Goal: Information Seeking & Learning: Learn about a topic

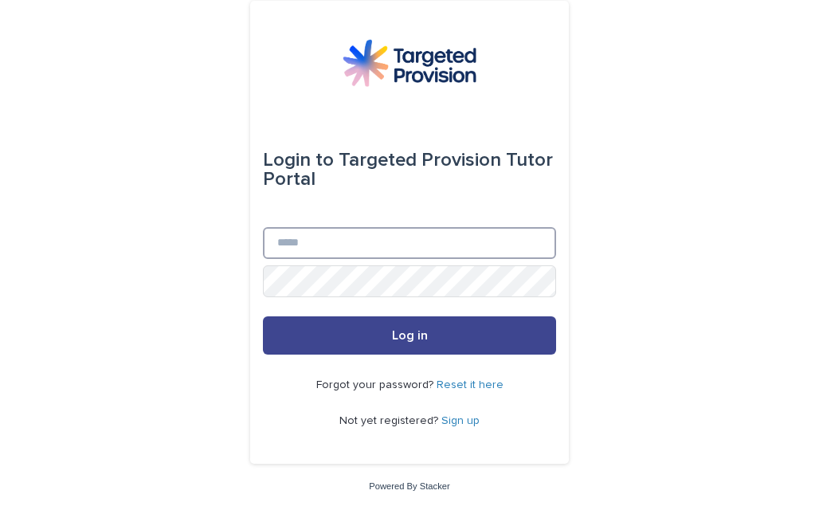
type input "**********"
click at [429, 327] on button "Log in" at bounding box center [409, 335] width 293 height 38
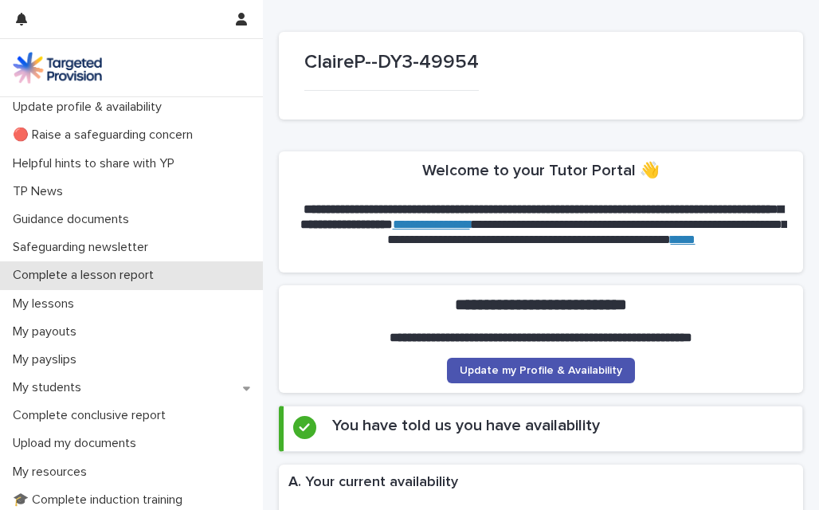
scroll to position [33, 0]
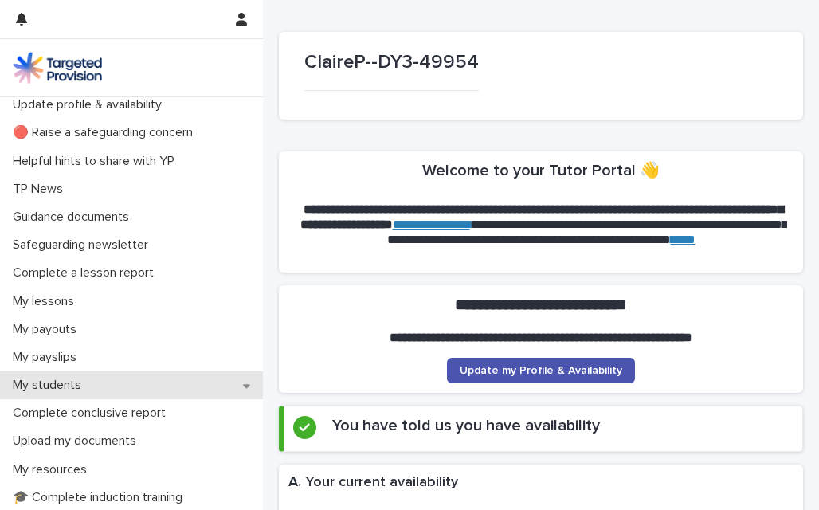
click at [73, 383] on p "My students" at bounding box center [50, 385] width 88 height 15
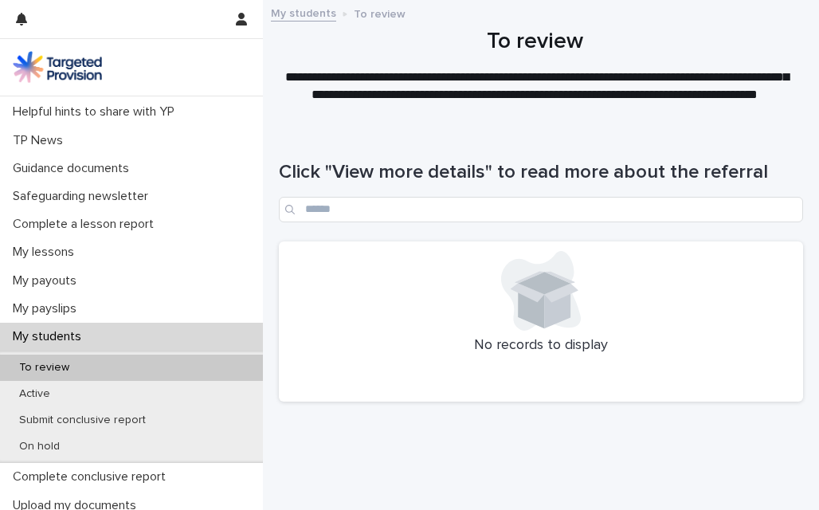
scroll to position [83, 0]
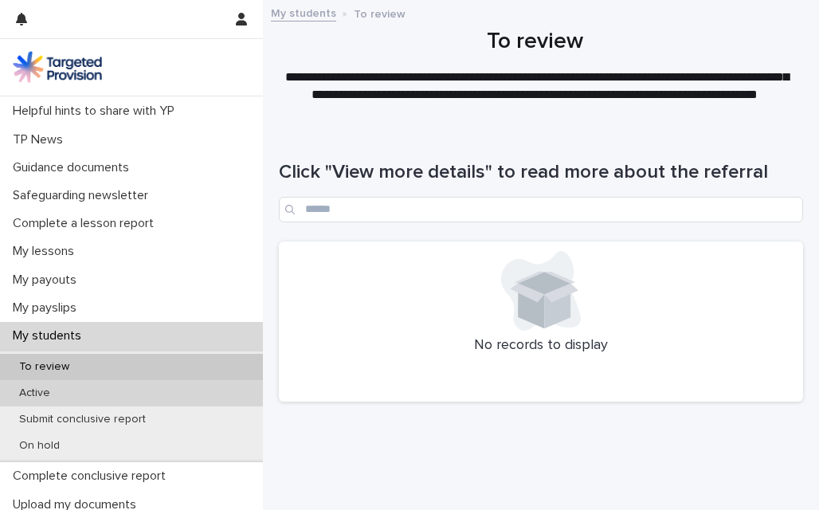
click at [72, 386] on div "Active" at bounding box center [131, 393] width 263 height 26
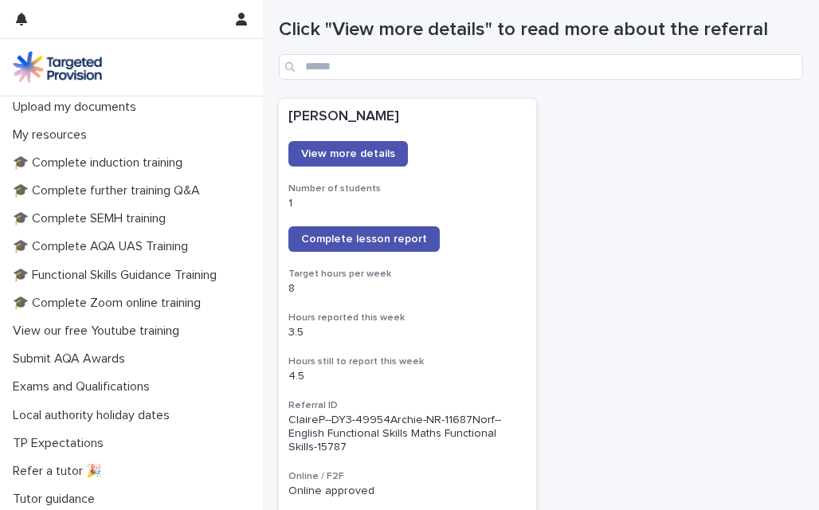
scroll to position [512, 0]
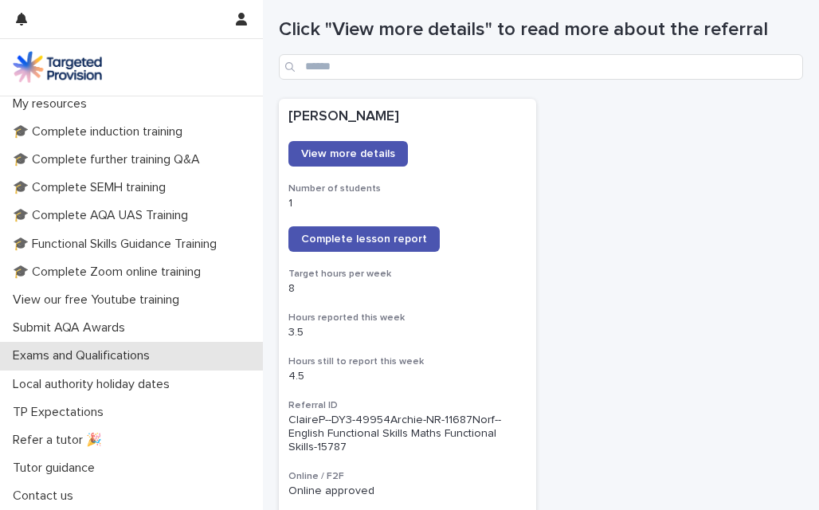
click at [110, 354] on p "Exams and Qualifications" at bounding box center [84, 355] width 156 height 15
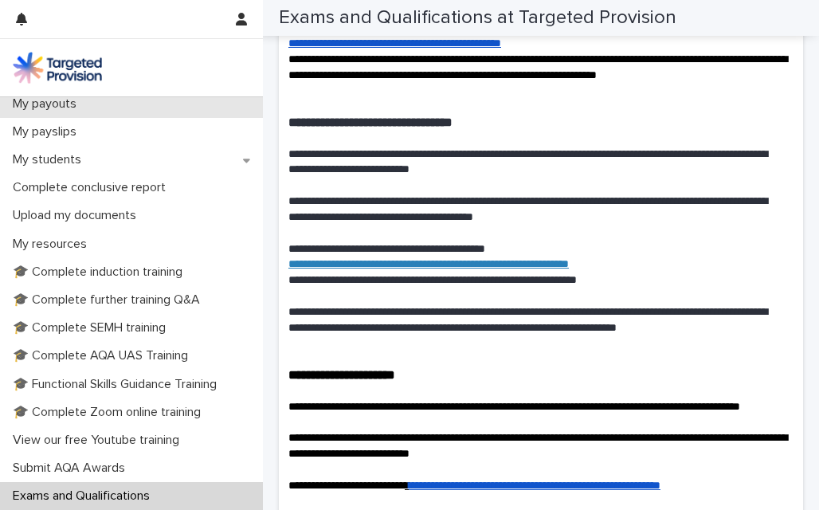
scroll to position [260, 0]
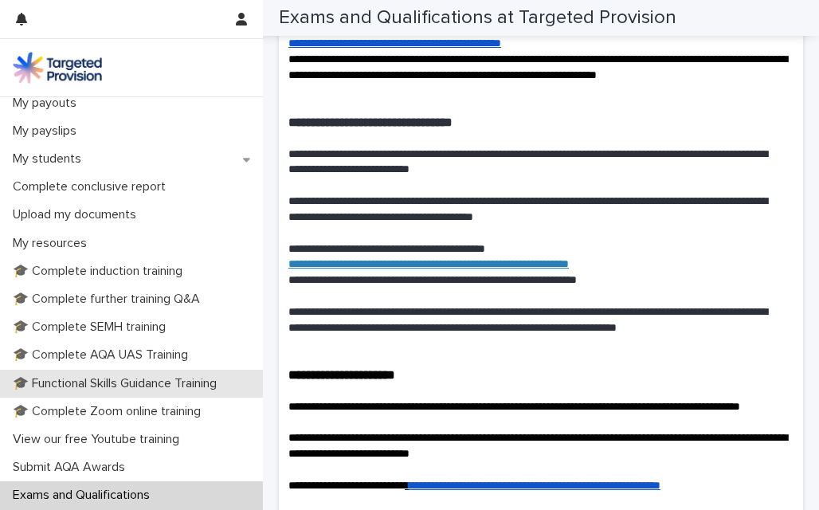
click at [159, 388] on p "🎓 Functional Skills Guidance Training" at bounding box center [117, 383] width 223 height 15
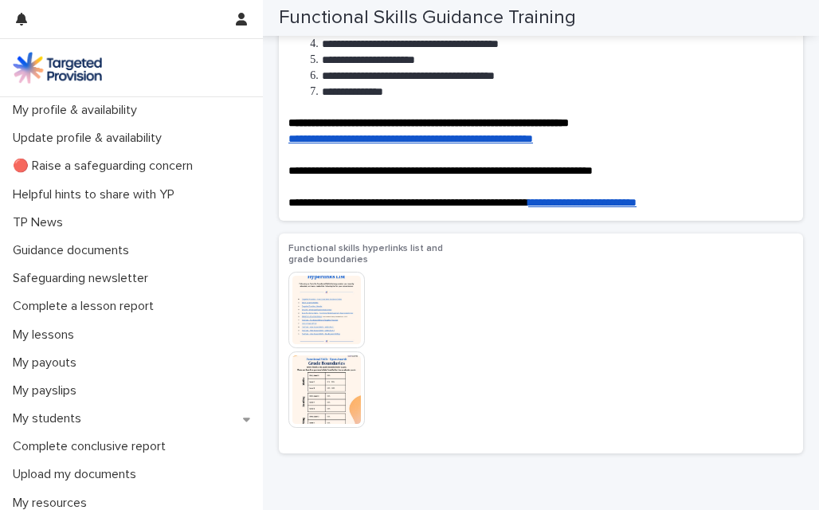
scroll to position [186, 0]
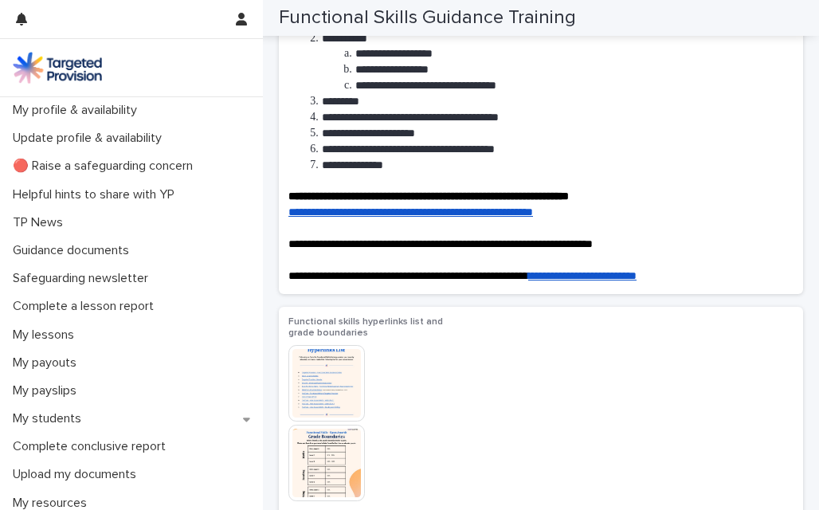
click at [347, 367] on img at bounding box center [326, 383] width 76 height 76
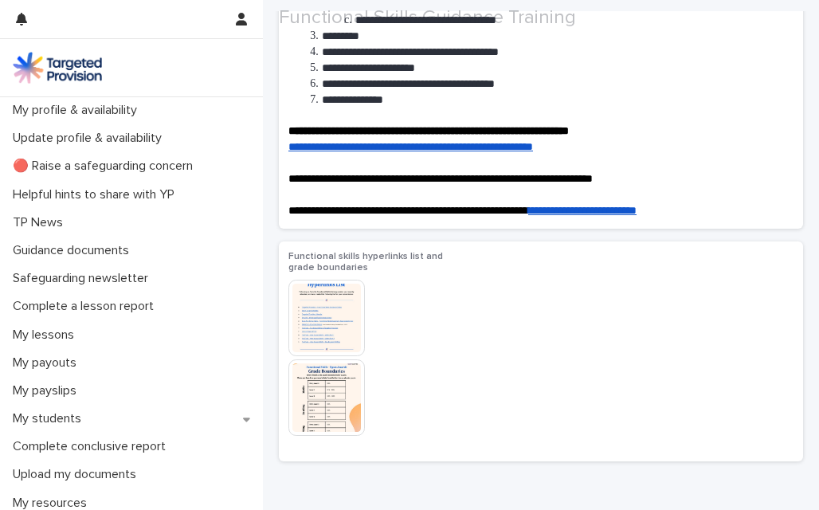
scroll to position [251, 0]
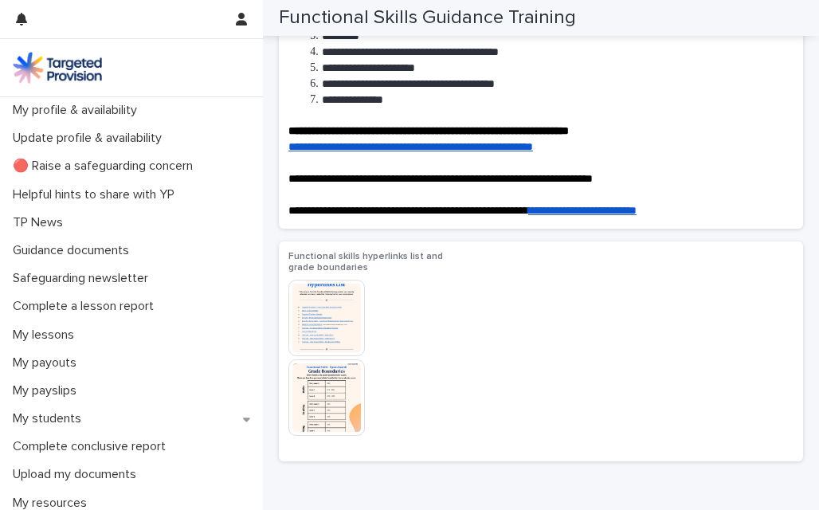
click at [344, 313] on img at bounding box center [326, 318] width 76 height 76
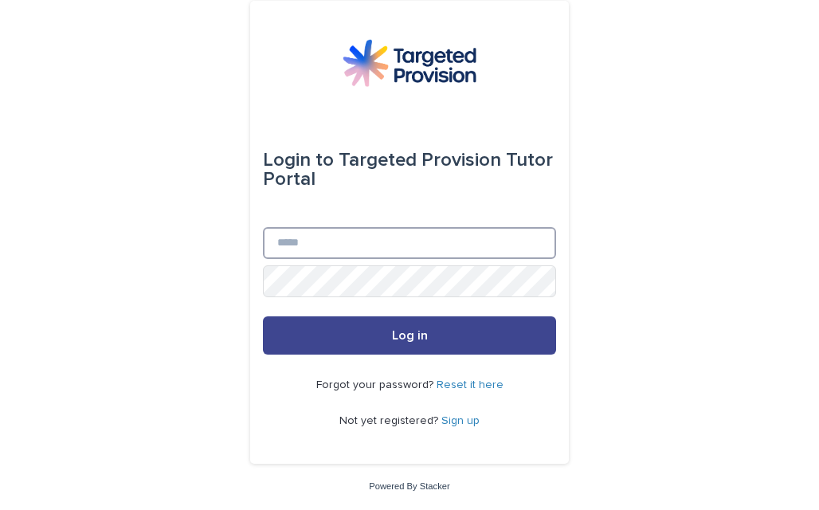
type input "**********"
click at [392, 317] on button "Log in" at bounding box center [409, 335] width 293 height 38
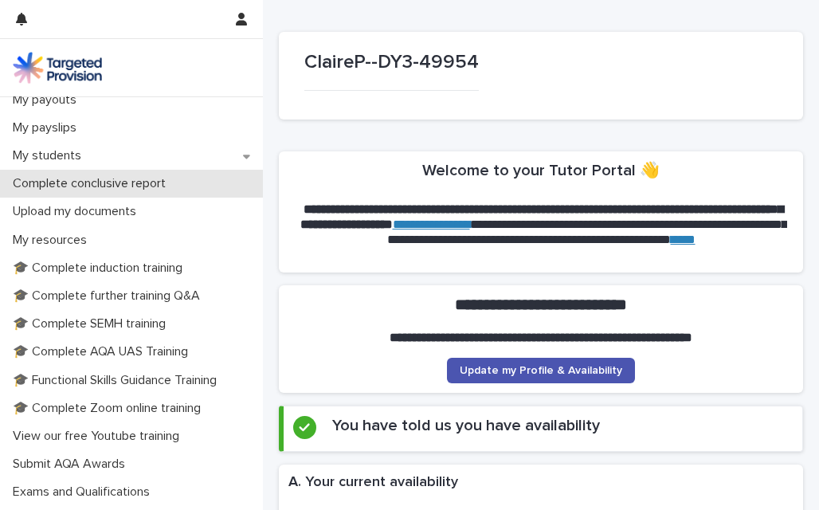
scroll to position [266, 0]
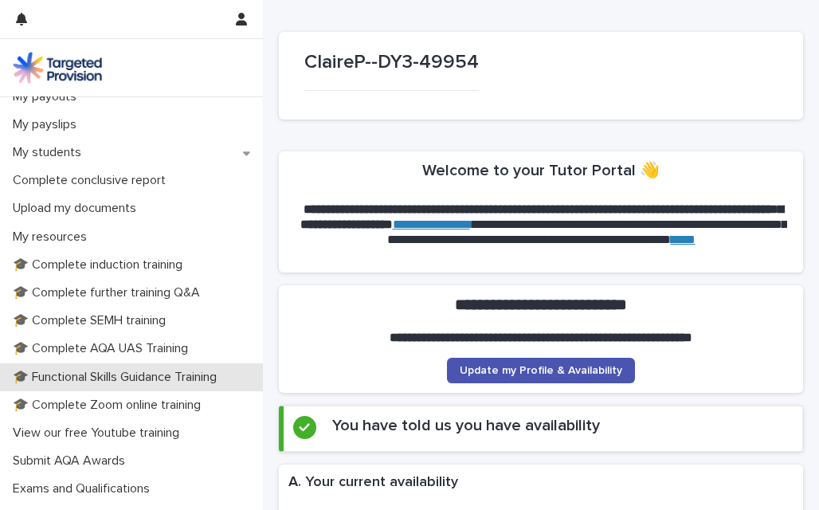
click at [162, 378] on p "🎓 Functional Skills Guidance Training" at bounding box center [117, 377] width 223 height 15
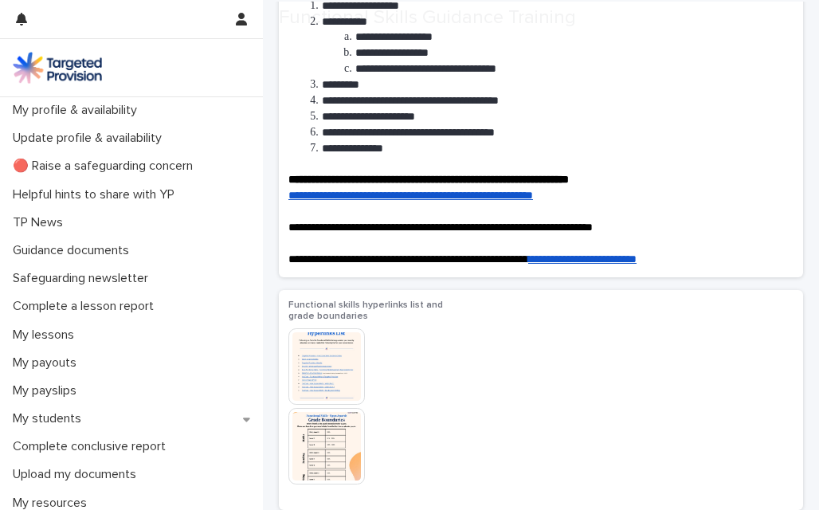
scroll to position [203, 0]
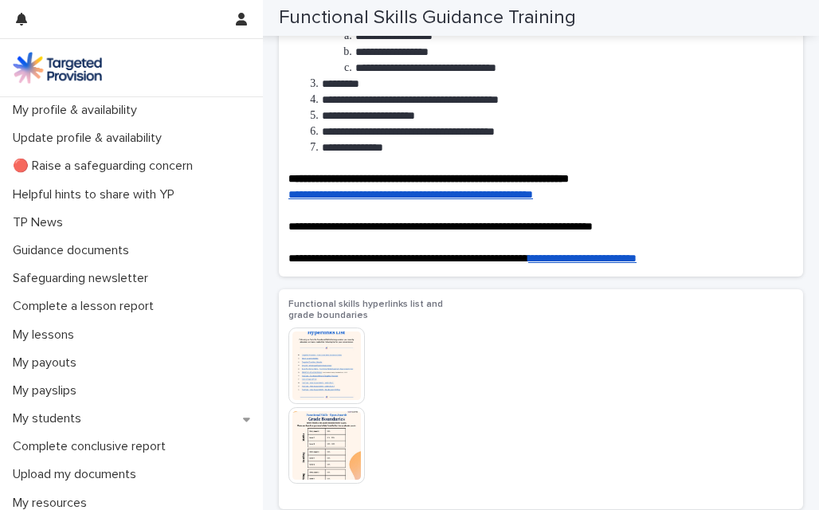
click at [336, 359] on img at bounding box center [326, 365] width 76 height 76
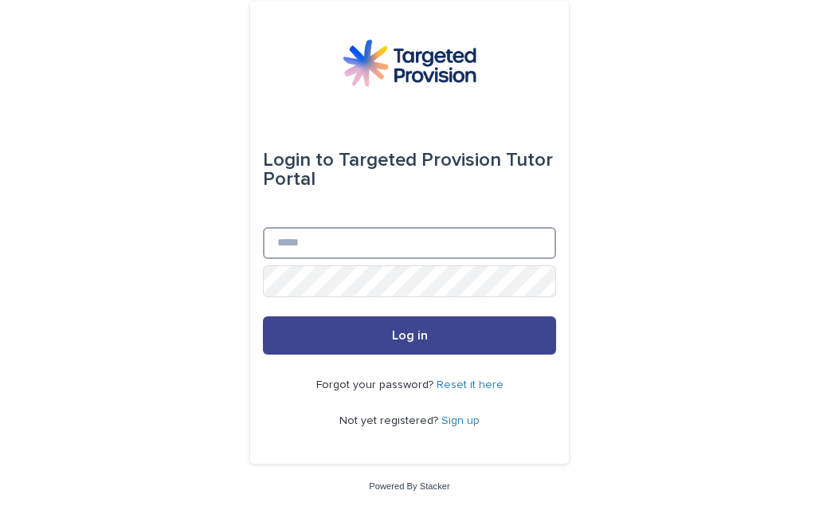
type input "**********"
click at [381, 324] on button "Log in" at bounding box center [409, 335] width 293 height 38
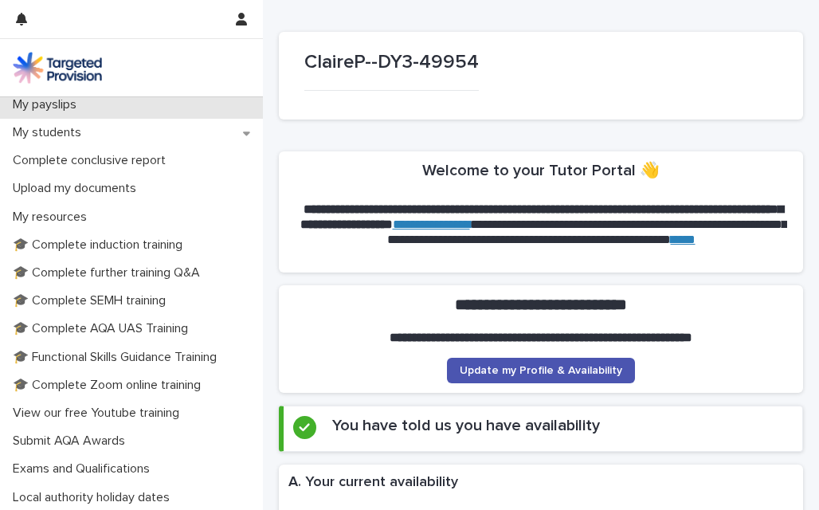
scroll to position [400, 0]
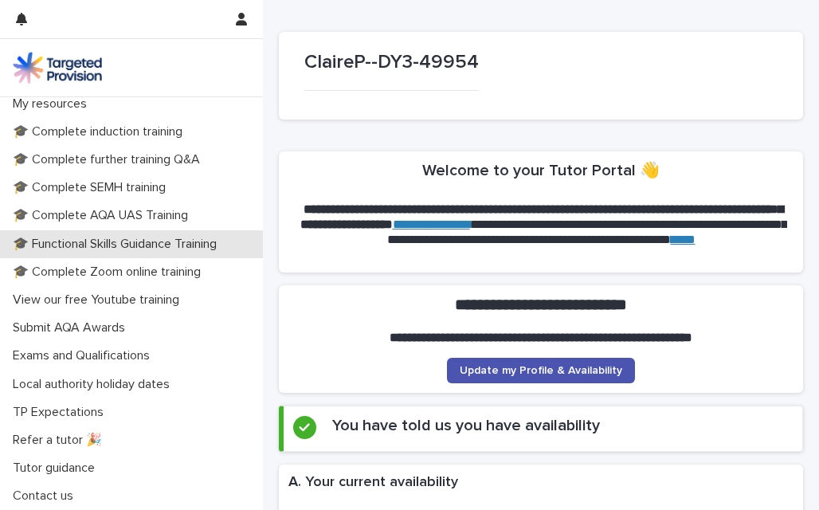
click at [141, 237] on p "🎓 Functional Skills Guidance Training" at bounding box center [117, 244] width 223 height 15
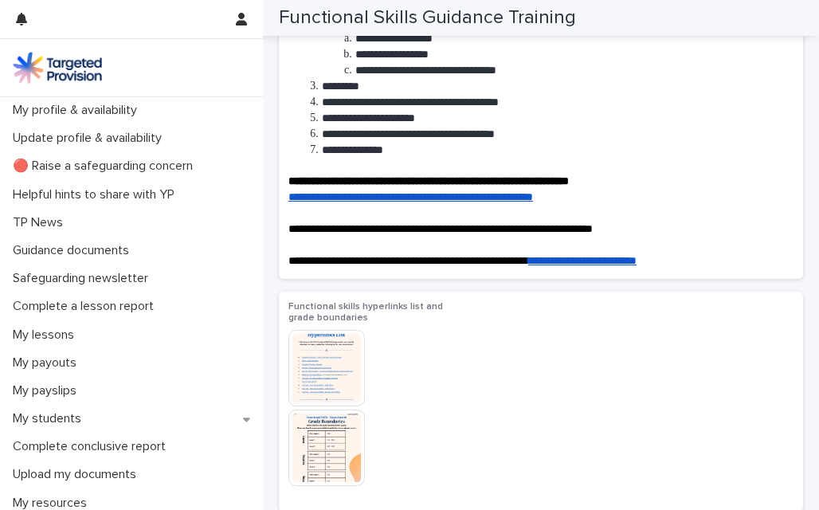
scroll to position [284, 0]
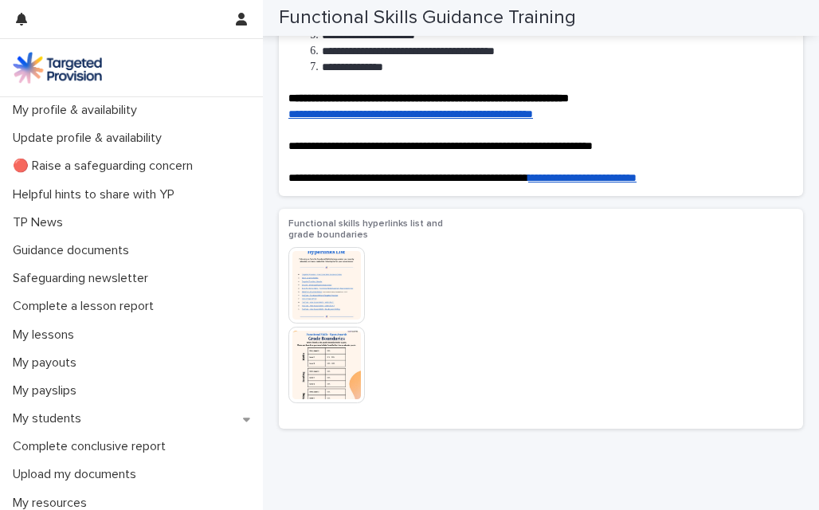
click at [343, 355] on img at bounding box center [326, 365] width 76 height 76
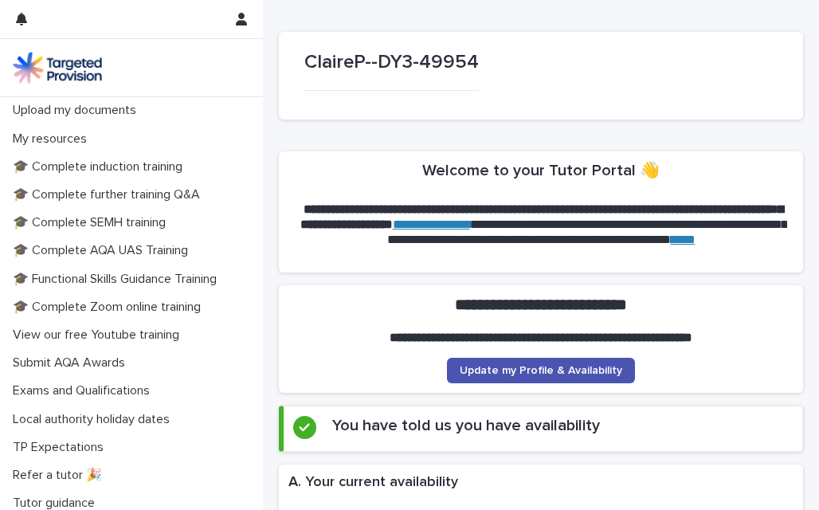
scroll to position [366, 0]
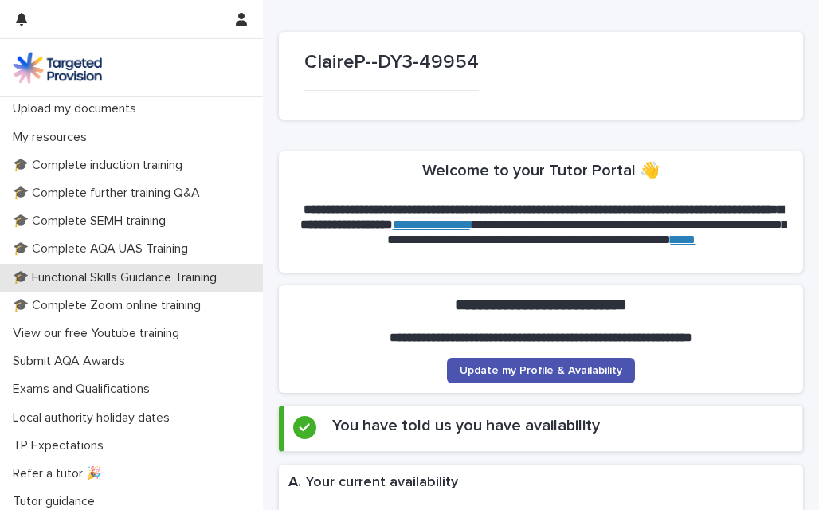
click at [151, 272] on p "🎓 Functional Skills Guidance Training" at bounding box center [117, 277] width 223 height 15
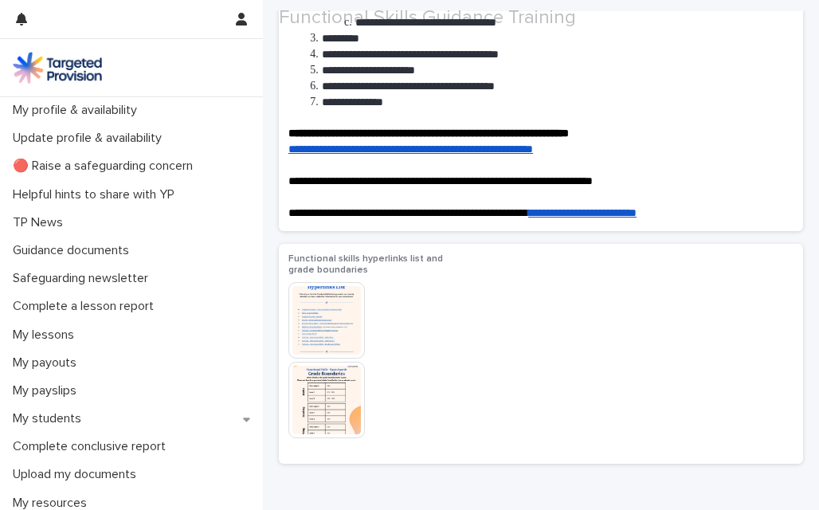
scroll to position [249, 0]
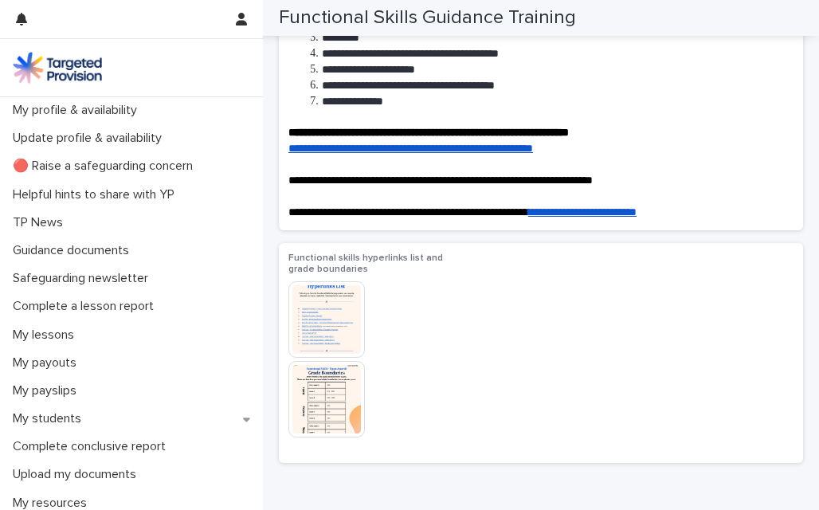
click at [325, 305] on img at bounding box center [326, 319] width 76 height 76
